Goal: Information Seeking & Learning: Find specific fact

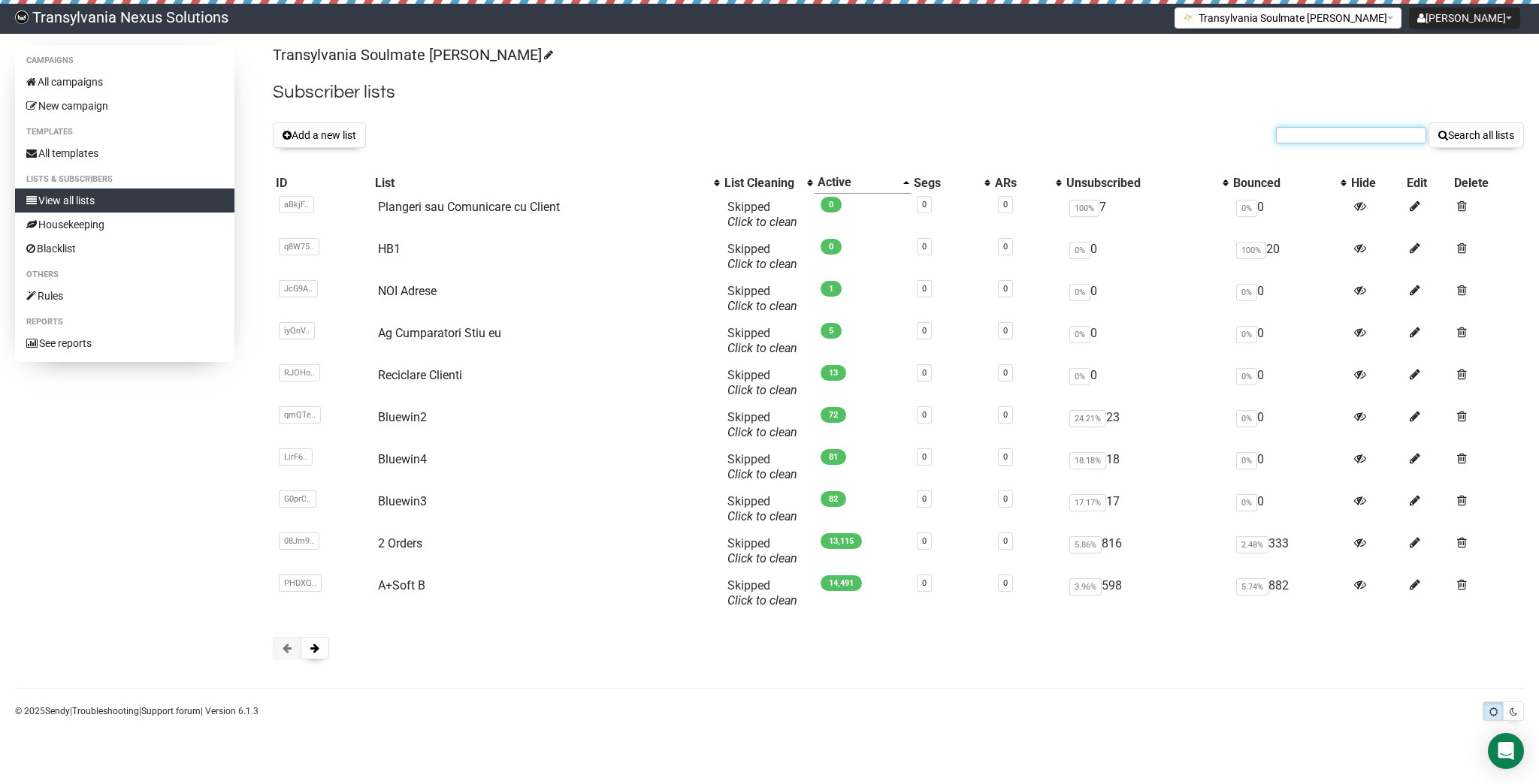
click at [1311, 135] on input "text" at bounding box center [1351, 134] width 150 height 17
paste input "marjeta-nezha@hotmail.com"
type input "marjeta-nezha@hotmail.com"
click at [1492, 118] on div "Transylvania Soulmate Decoder Subscriber lists Add a new list marjeta-nezha@hot…" at bounding box center [898, 360] width 1251 height 629
click at [1489, 130] on button "Search all lists" at bounding box center [1476, 135] width 95 height 26
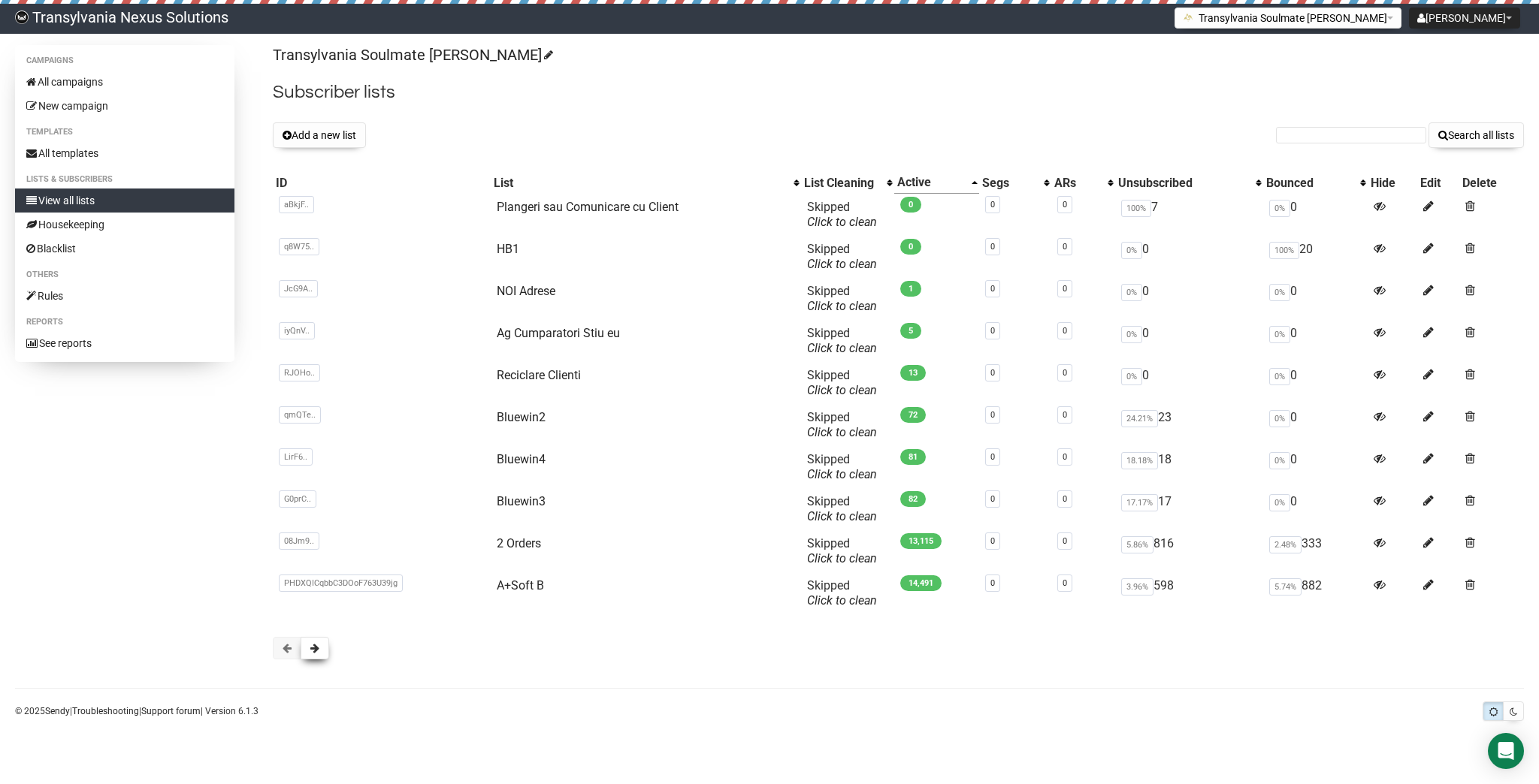
click at [317, 654] on button at bounding box center [315, 648] width 29 height 23
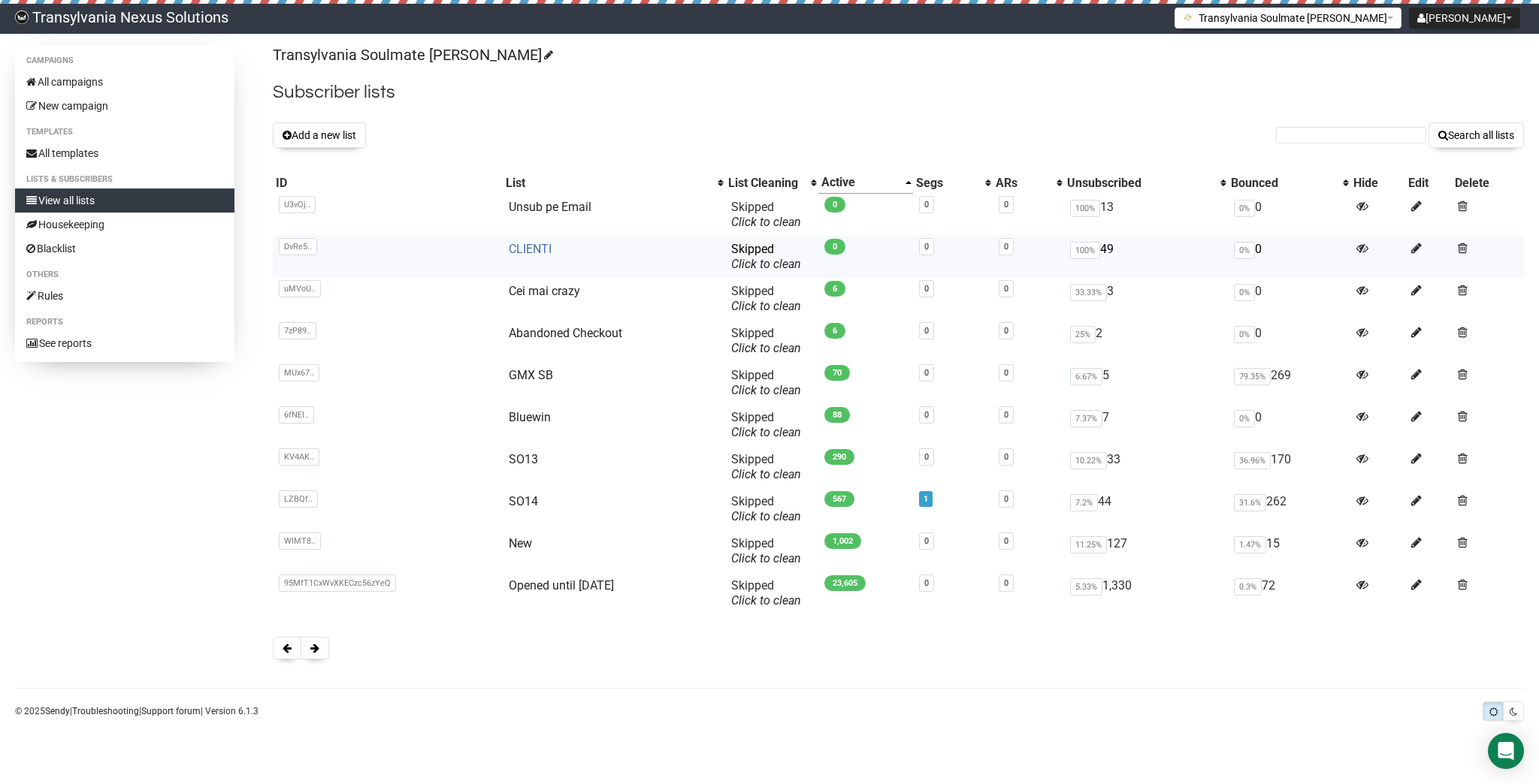
click at [510, 248] on link "CLIENTI" at bounding box center [529, 249] width 43 height 14
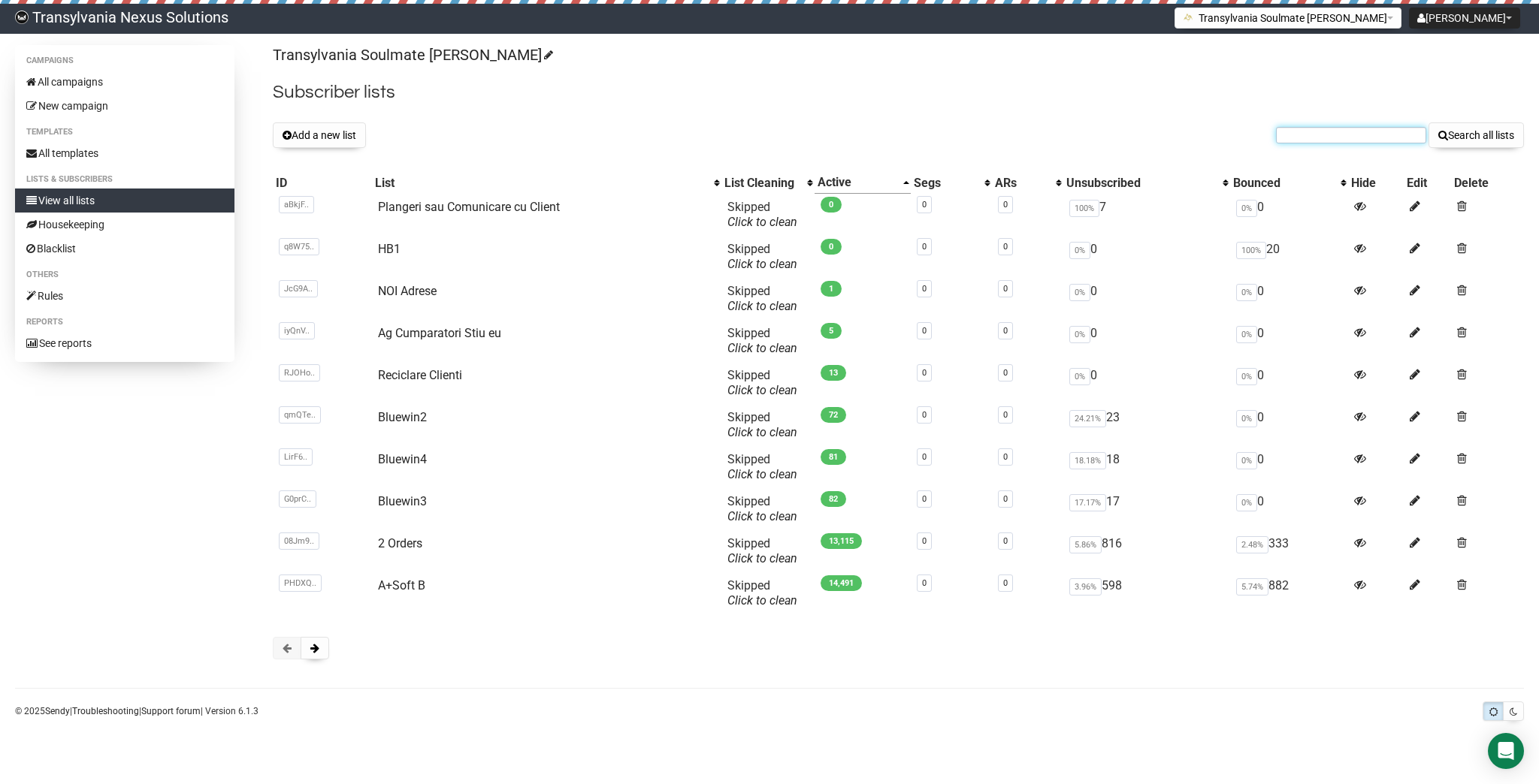
click at [1300, 139] on input "text" at bounding box center [1351, 134] width 150 height 17
paste input "marjeta-nezha@hotmail.com"
type input "marjeta-nezha@hotmail.com"
click at [1508, 131] on button "Search all lists" at bounding box center [1476, 135] width 95 height 26
